Goal: Check status: Check status

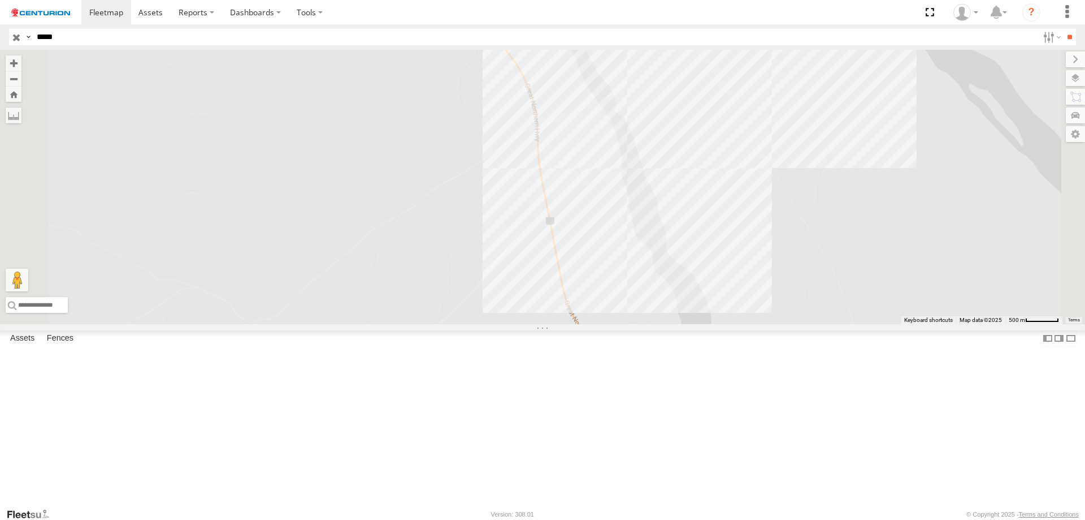
click at [1063, 29] on input "**" at bounding box center [1069, 37] width 13 height 16
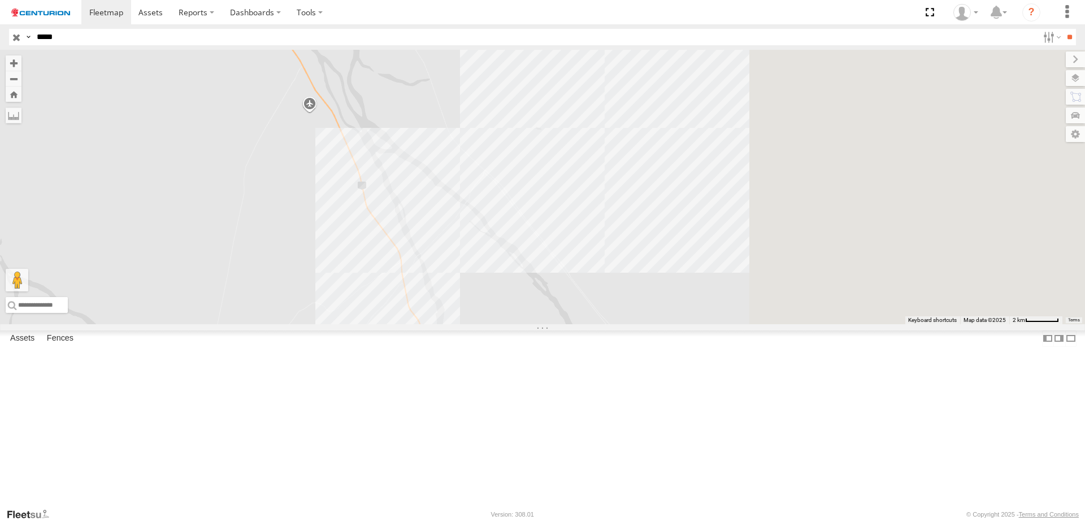
drag, startPoint x: 694, startPoint y: 295, endPoint x: 544, endPoint y: 348, distance: 159.3
click at [545, 324] on div at bounding box center [542, 187] width 1085 height 274
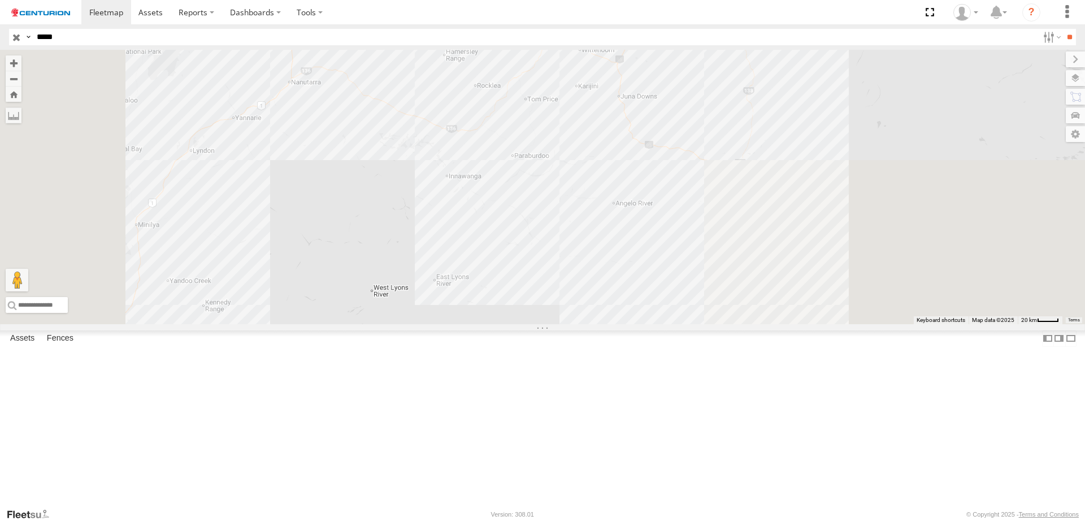
drag, startPoint x: 674, startPoint y: 287, endPoint x: 841, endPoint y: 23, distance: 312.1
click at [841, 23] on body at bounding box center [542, 260] width 1085 height 520
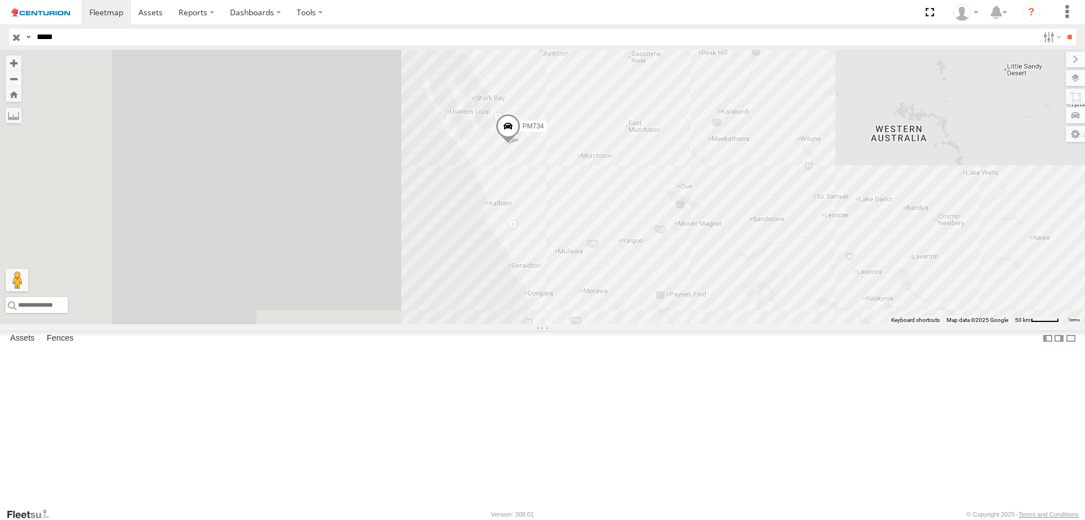
drag, startPoint x: 579, startPoint y: 284, endPoint x: 816, endPoint y: 113, distance: 292.7
click at [822, 105] on div "PM734" at bounding box center [542, 187] width 1085 height 274
click at [544, 130] on span "PM734" at bounding box center [532, 126] width 21 height 8
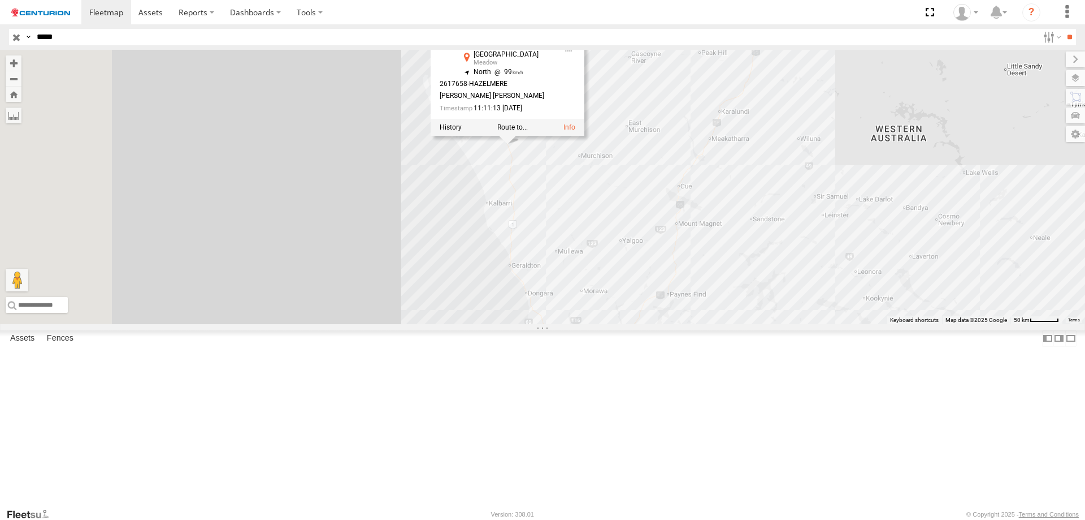
click at [749, 299] on div "PM734 PM734 [GEOGRAPHIC_DATA] -26.69494 , 114.56926 North 99 2617658-[GEOGRAPHI…" at bounding box center [542, 187] width 1085 height 274
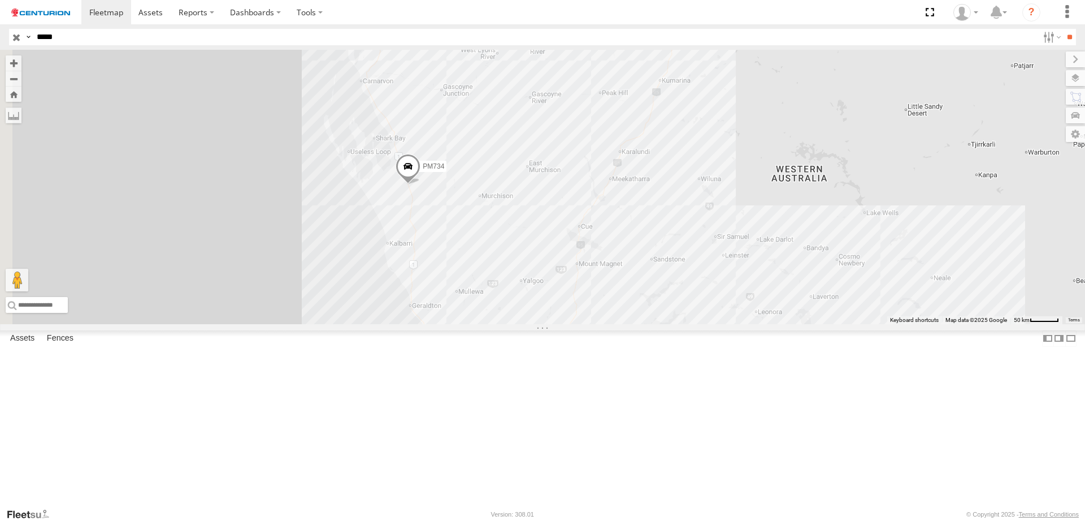
click at [646, 283] on div "PM734" at bounding box center [542, 187] width 1085 height 274
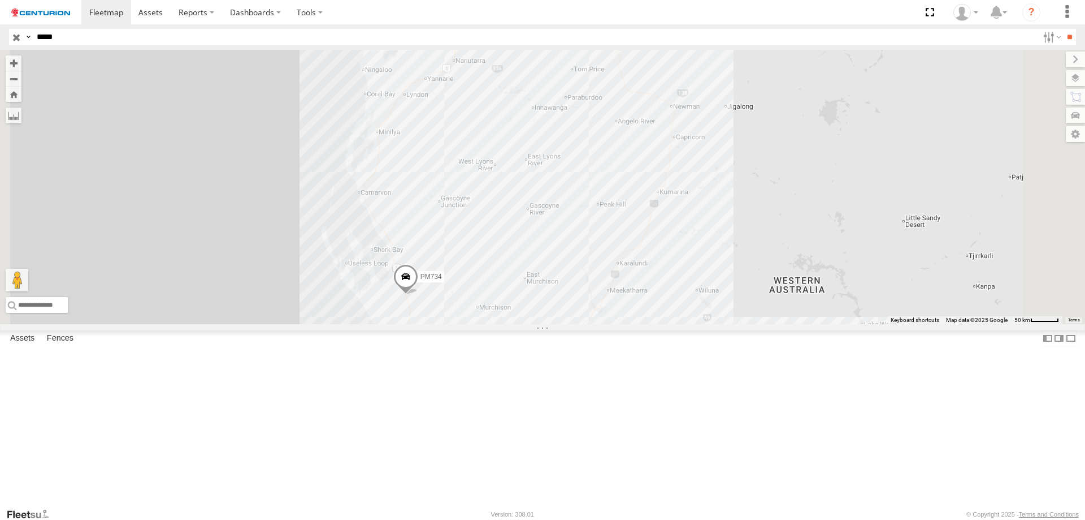
drag, startPoint x: 603, startPoint y: 179, endPoint x: 556, endPoint y: 504, distance: 328.4
click at [581, 283] on div "PM734" at bounding box center [542, 187] width 1085 height 274
drag, startPoint x: 53, startPoint y: 37, endPoint x: 399, endPoint y: 50, distance: 346.3
click at [399, 50] on body at bounding box center [542, 260] width 1085 height 520
type input "*****"
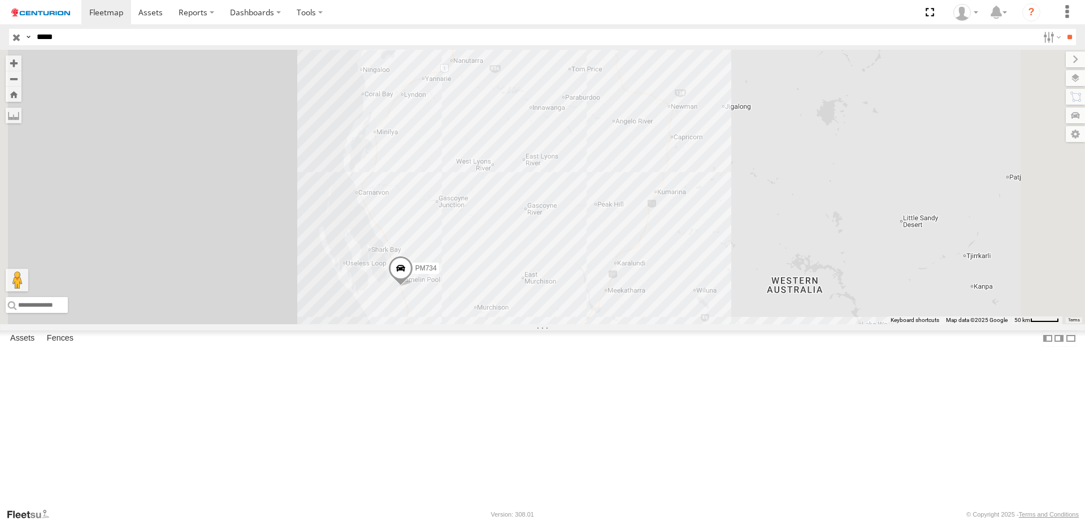
click at [1063, 29] on input "**" at bounding box center [1069, 37] width 13 height 16
click at [706, 115] on span "PM728" at bounding box center [694, 111] width 21 height 8
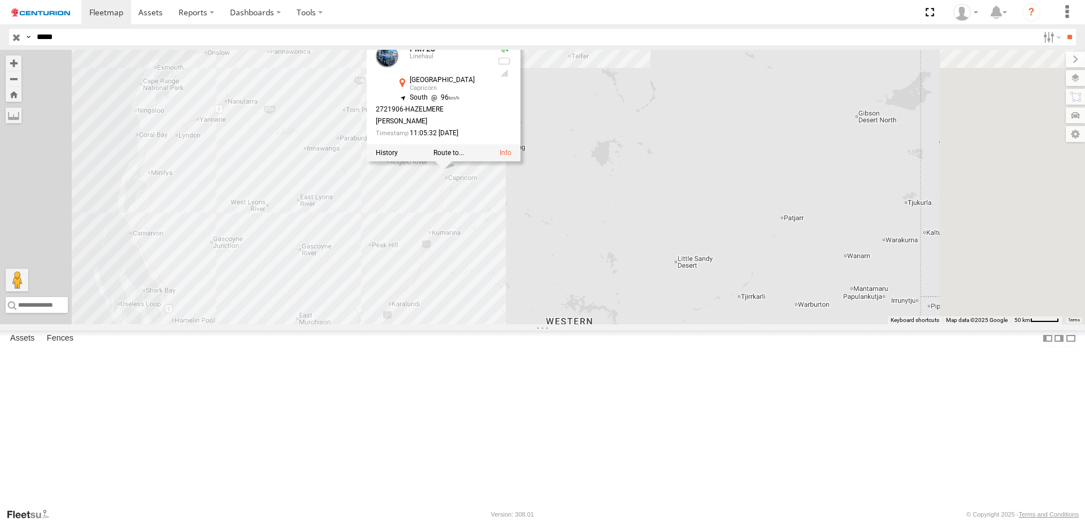
drag, startPoint x: 703, startPoint y: 272, endPoint x: 526, endPoint y: 280, distance: 177.1
click at [478, 313] on div "PM728 PM728 Linehaul [GEOGRAPHIC_DATA] -23.76209 , 119.72417 South 96 2721906-[…" at bounding box center [542, 187] width 1085 height 274
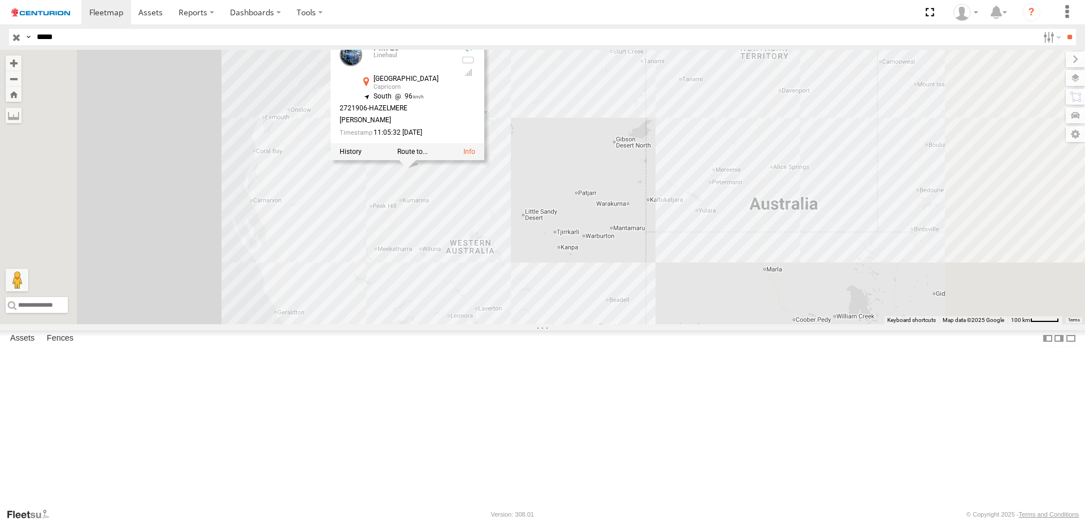
drag, startPoint x: 548, startPoint y: 405, endPoint x: 546, endPoint y: 344, distance: 61.1
click at [549, 324] on div "PM728 PM728 Linehaul [GEOGRAPHIC_DATA] -23.76209 , 119.72417 South 96 2721906-[…" at bounding box center [542, 187] width 1085 height 274
